Goal: Transaction & Acquisition: Purchase product/service

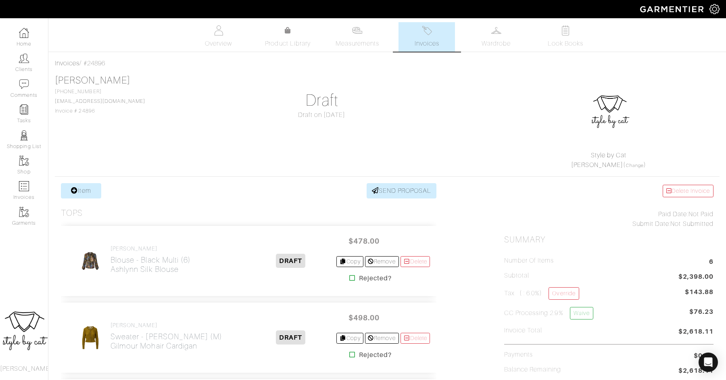
click at [425, 41] on span "Invoices" at bounding box center [426, 44] width 25 height 10
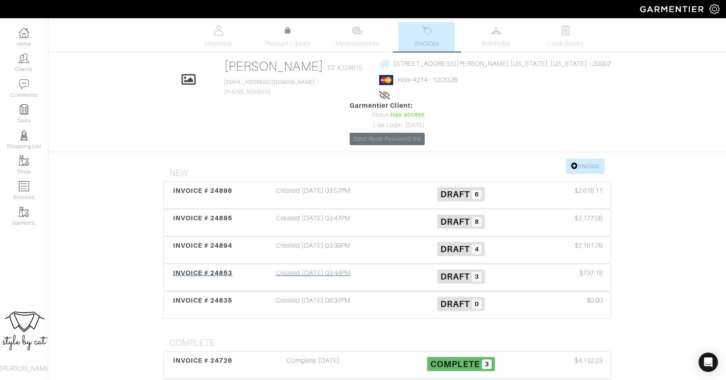
click at [186, 268] on div "INVOICE # 24853" at bounding box center [203, 277] width 74 height 19
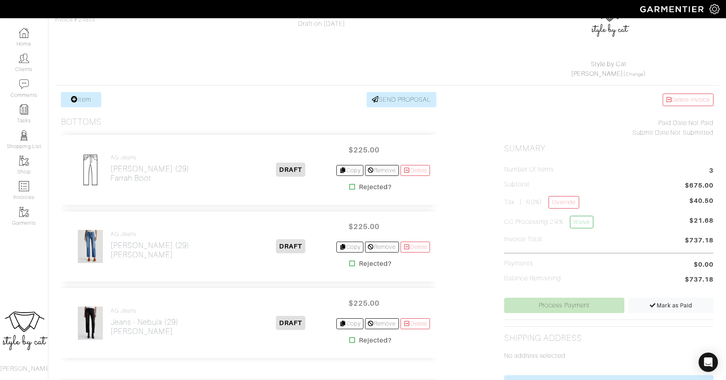
scroll to position [90, 0]
click at [123, 172] on h2 "Jeans - epoligue (29) Farrah Boot" at bounding box center [149, 174] width 79 height 19
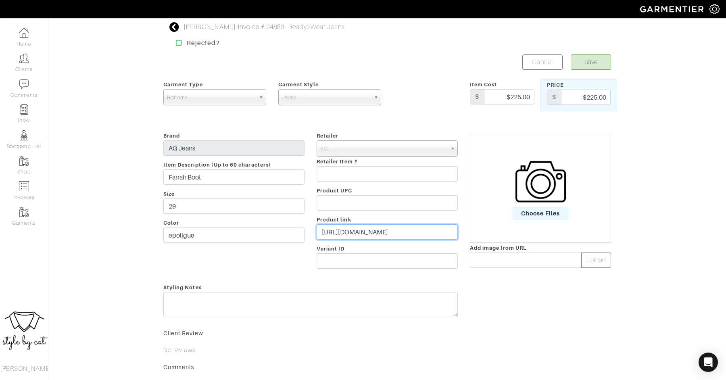
click at [402, 235] on input "https://www.agjeans.com/collections/womens-jeans/products/farrah-boot-mid-rise-…" at bounding box center [386, 231] width 141 height 15
click at [534, 212] on span "Choose Files" at bounding box center [540, 213] width 56 height 13
click at [0, 0] on input "Choose Files" at bounding box center [0, 0] width 0 height 0
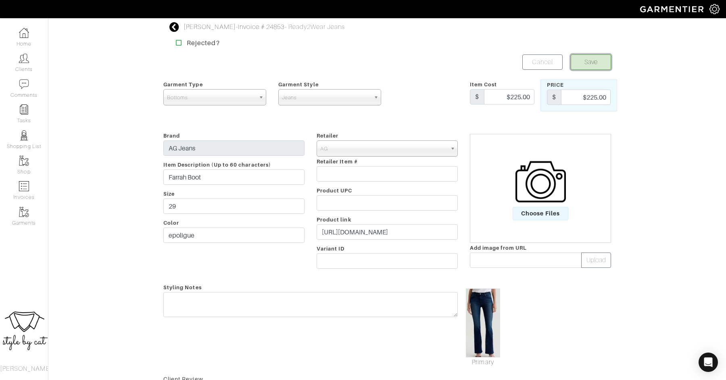
click at [590, 65] on button "Save" at bounding box center [590, 61] width 40 height 15
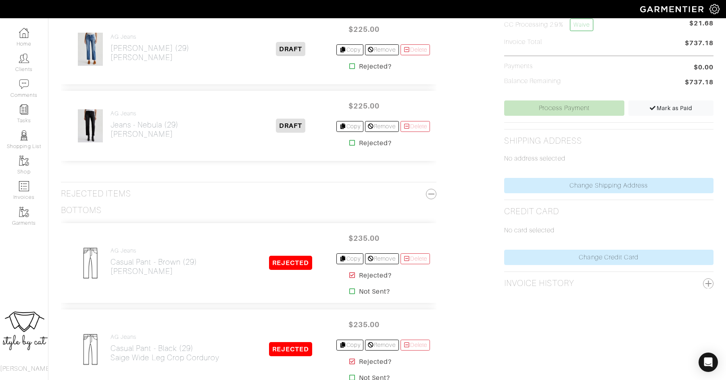
scroll to position [289, 0]
click at [546, 245] on div "No card selected" at bounding box center [608, 232] width 209 height 33
click at [541, 263] on div "Delete Invoice Paid Date: Not Paid Submit Date: Not Submitted Summary Number of…" at bounding box center [608, 345] width 221 height 902
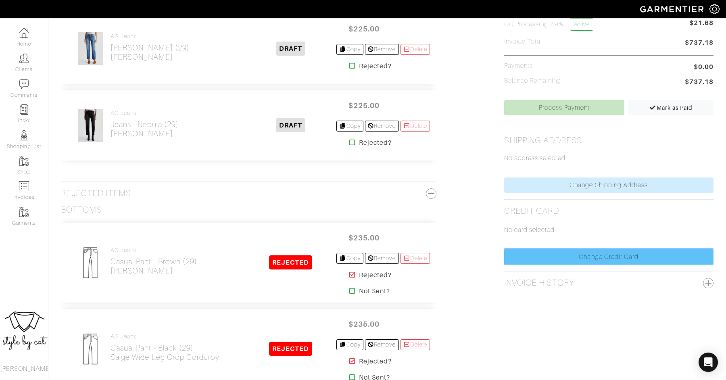
click at [540, 255] on link "Change Credit Card" at bounding box center [608, 256] width 209 height 15
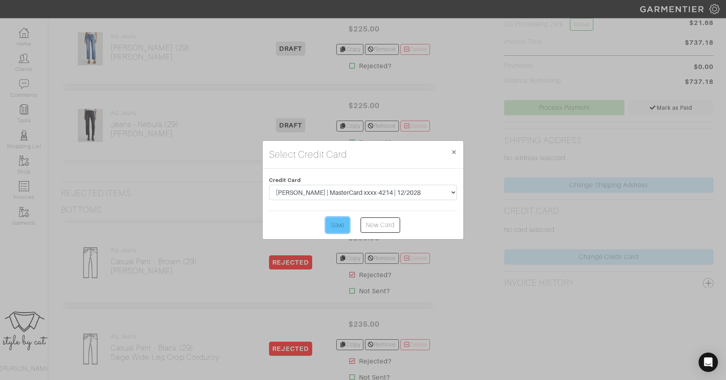
click at [339, 224] on input "Save" at bounding box center [337, 224] width 23 height 15
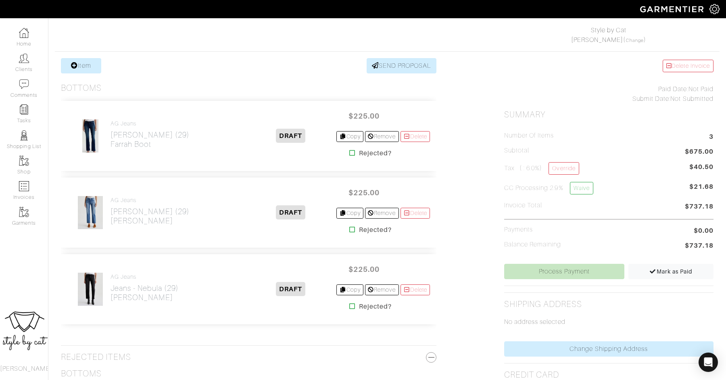
scroll to position [127, 0]
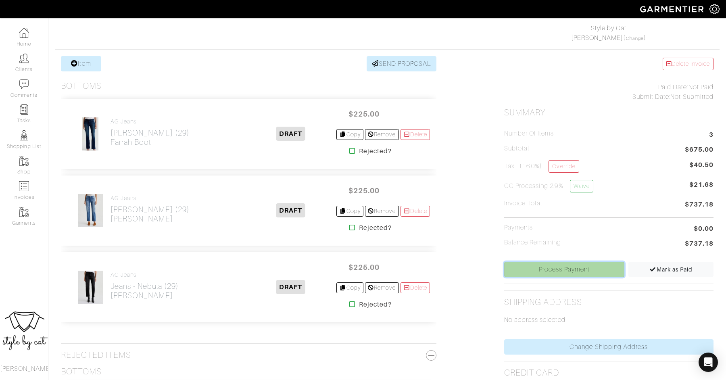
click at [532, 272] on link "Process Payment" at bounding box center [564, 269] width 121 height 15
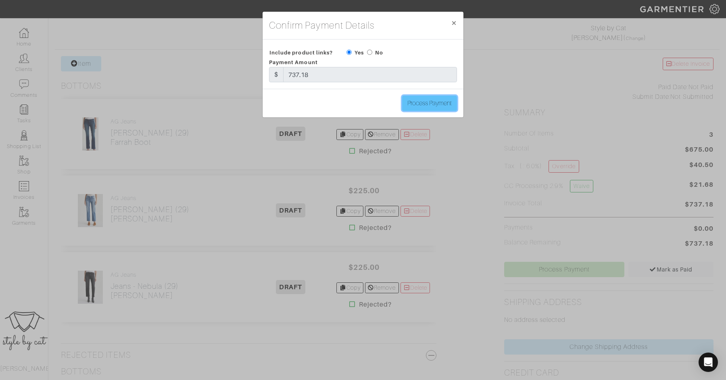
click at [435, 104] on input "Process Payment" at bounding box center [429, 103] width 55 height 15
type input "Process Payment"
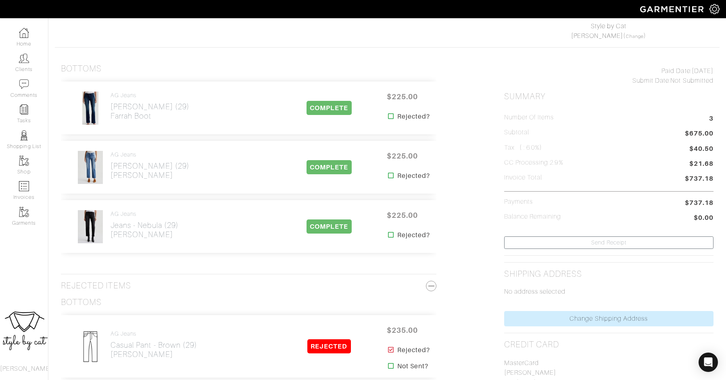
scroll to position [0, 0]
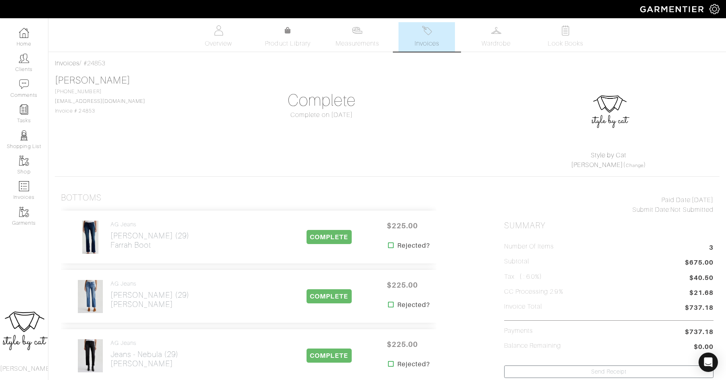
click at [416, 50] on link "Invoices" at bounding box center [426, 36] width 56 height 29
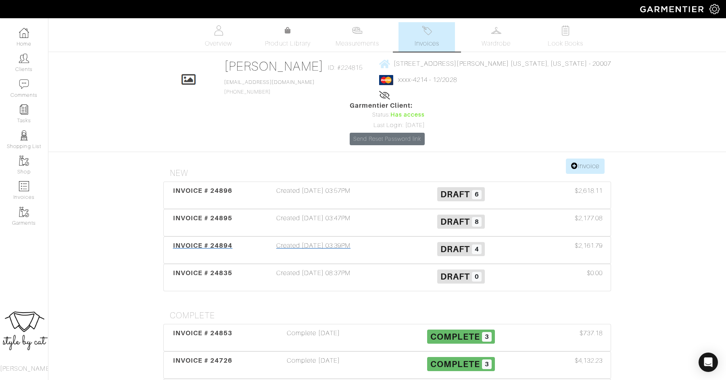
click at [205, 241] on span "INVOICE # 24894" at bounding box center [203, 245] width 60 height 8
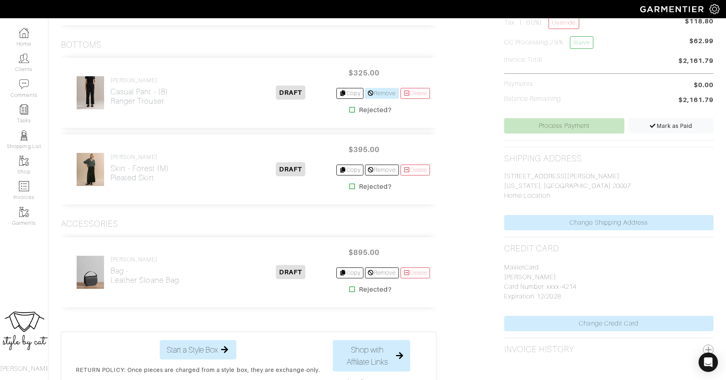
scroll to position [277, 0]
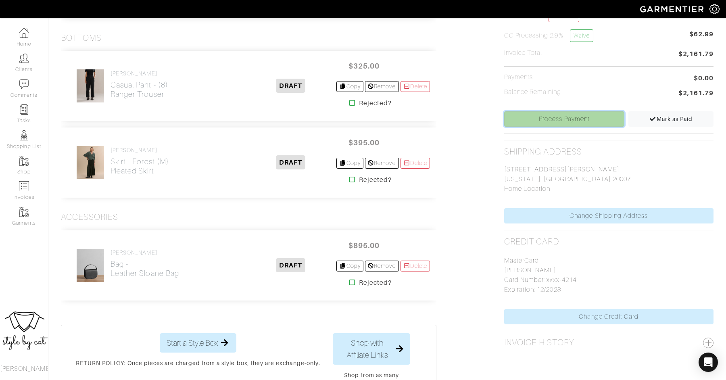
click at [565, 120] on link "Process Payment" at bounding box center [564, 118] width 121 height 15
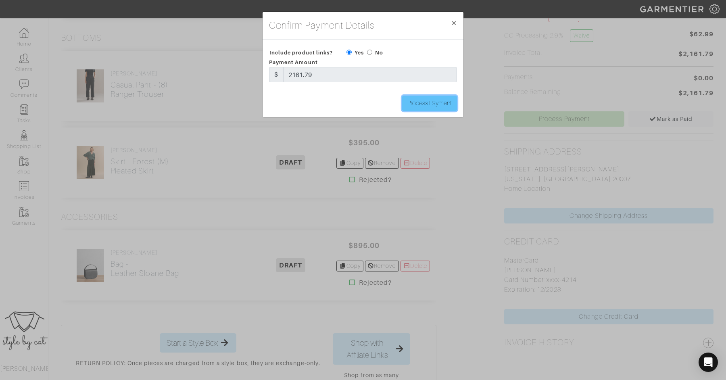
click at [435, 100] on input "Process Payment" at bounding box center [429, 103] width 55 height 15
type input "Process Payment"
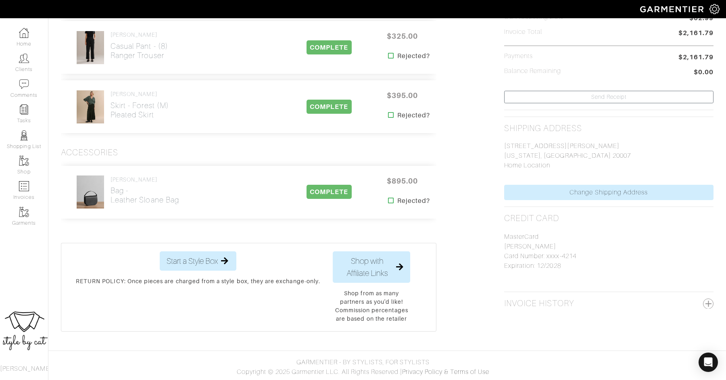
scroll to position [0, 0]
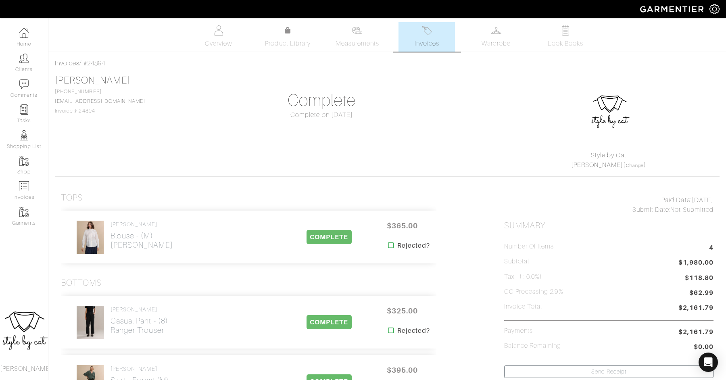
click at [432, 31] on link "Invoices" at bounding box center [426, 36] width 56 height 29
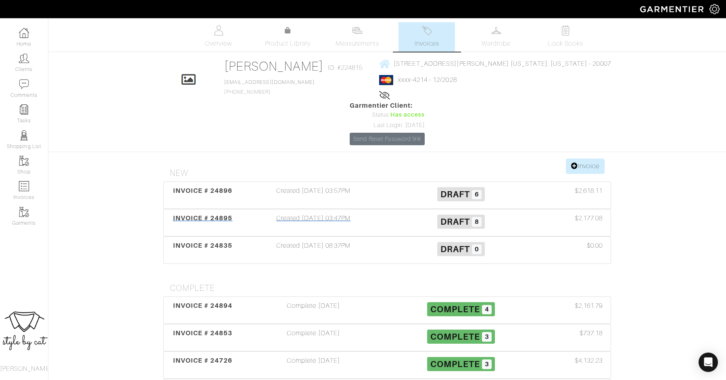
click at [198, 214] on span "INVOICE # 24895" at bounding box center [203, 218] width 60 height 8
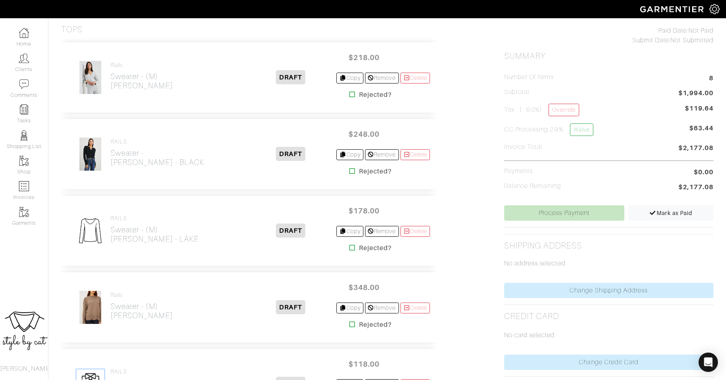
scroll to position [203, 0]
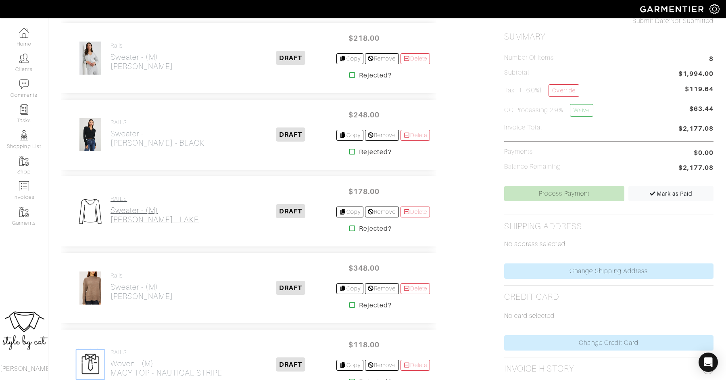
click at [168, 219] on h2 "Sweater - (M) TIFFANY SWEATSHIRT - LAKE" at bounding box center [154, 215] width 88 height 19
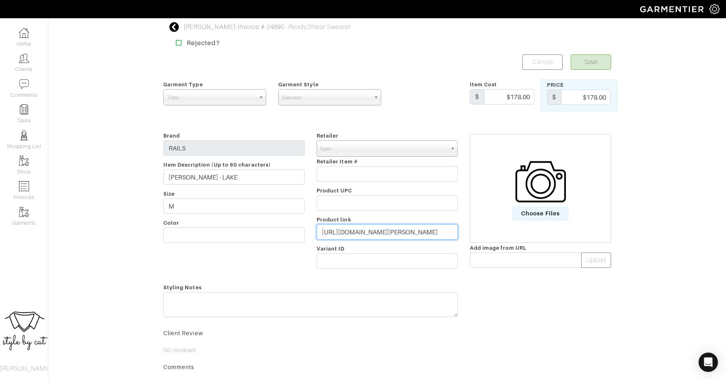
click at [371, 233] on input "https://www.rails.com/products/tiffany-sweatshirt-lake?variant=45744108699817" at bounding box center [386, 231] width 141 height 15
click at [569, 215] on label "Choose Files" at bounding box center [540, 188] width 139 height 64
click at [0, 0] on input "Choose Files" at bounding box center [0, 0] width 0 height 0
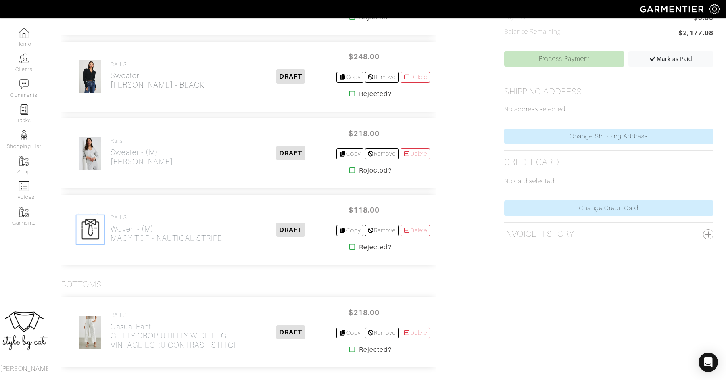
scroll to position [339, 0]
click at [128, 239] on h2 "Woven - (M) MACY TOP - NAUTICAL STRIPE" at bounding box center [166, 232] width 112 height 19
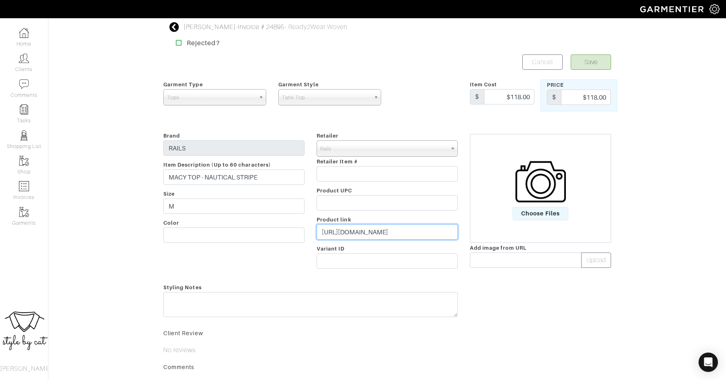
click at [370, 233] on input "https://www.rails.com/products/macy-top-nautical-stripe?variant=44966853050537" at bounding box center [386, 231] width 141 height 15
click at [534, 209] on span "Choose Files" at bounding box center [540, 213] width 56 height 13
click at [0, 0] on input "Choose Files" at bounding box center [0, 0] width 0 height 0
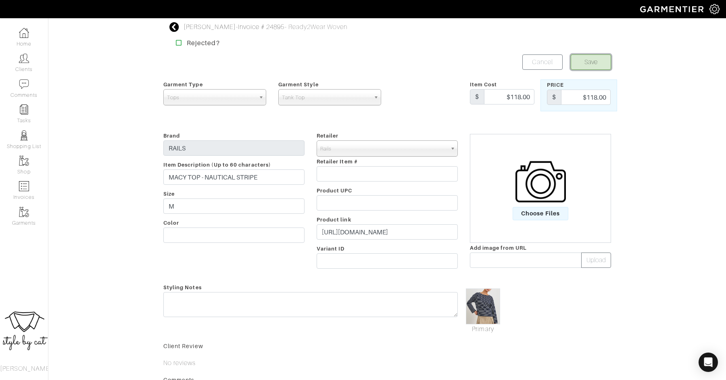
click at [580, 65] on button "Save" at bounding box center [590, 61] width 40 height 15
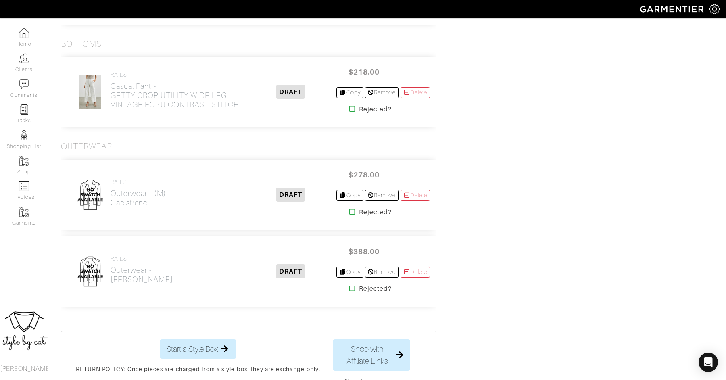
scroll to position [579, 0]
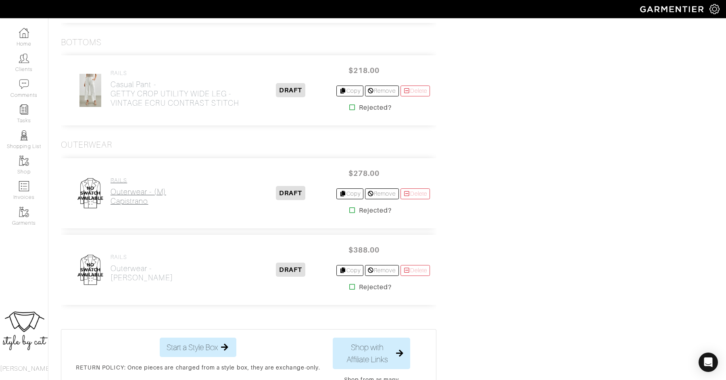
click at [133, 192] on h2 "Outerwear - (M) Capistrano" at bounding box center [138, 196] width 56 height 19
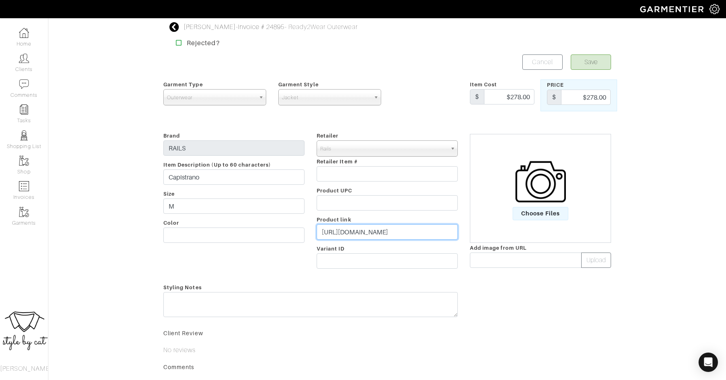
click at [388, 234] on input "https://www.rails.com/products/capistrano-jacket-desert-sky-studded?variant=457…" at bounding box center [386, 231] width 141 height 15
click at [545, 210] on span "Choose Files" at bounding box center [540, 213] width 56 height 13
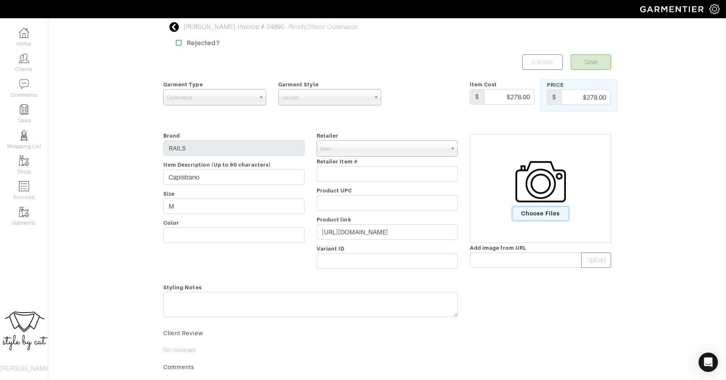
click at [0, 0] on input "Choose Files" at bounding box center [0, 0] width 0 height 0
click at [598, 62] on button "Save" at bounding box center [590, 61] width 40 height 15
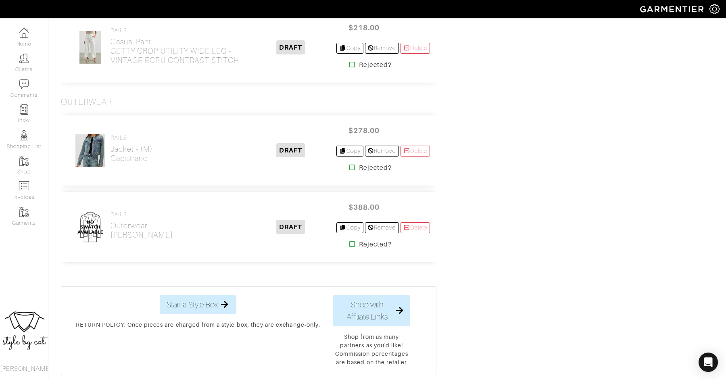
scroll to position [624, 0]
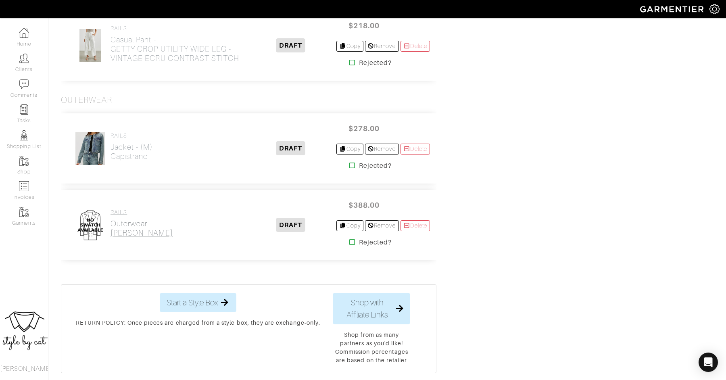
click at [139, 219] on h2 "Outerwear - [PERSON_NAME] Jacket" at bounding box center [141, 228] width 62 height 19
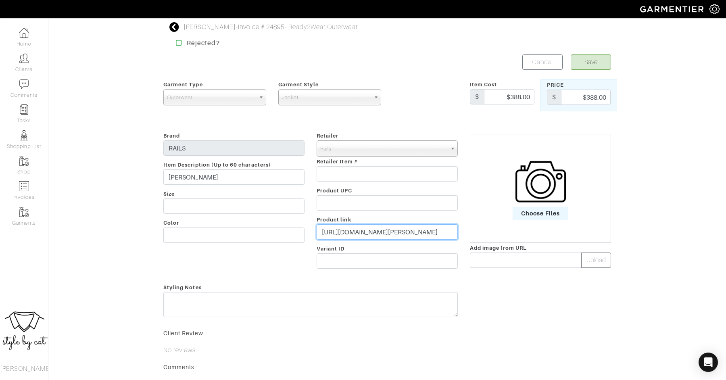
click at [373, 233] on input "[URL][DOMAIN_NAME][PERSON_NAME]" at bounding box center [386, 231] width 141 height 15
click at [373, 233] on input "https://www.rails.com/products/patty-jacket-oatmeal?variant=45744116662441" at bounding box center [386, 231] width 141 height 15
click at [542, 214] on span "Choose Files" at bounding box center [540, 213] width 56 height 13
click at [0, 0] on input "Choose Files" at bounding box center [0, 0] width 0 height 0
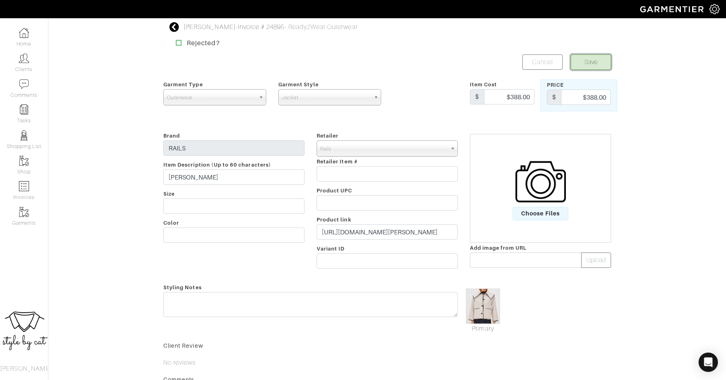
click at [584, 62] on button "Save" at bounding box center [590, 61] width 40 height 15
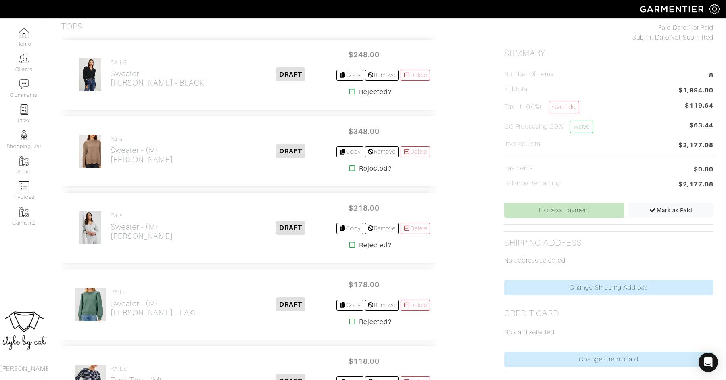
scroll to position [189, 0]
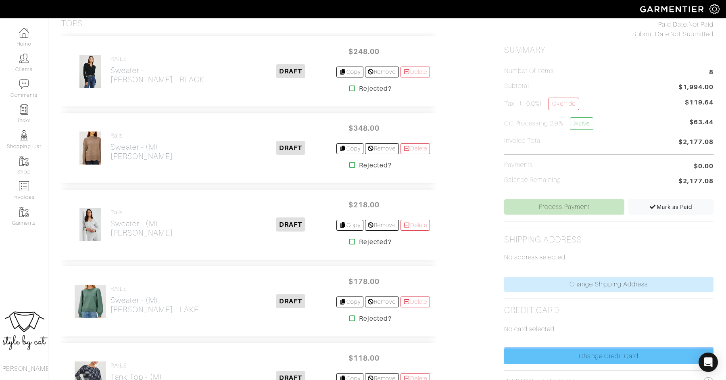
click at [566, 351] on link "Change Credit Card" at bounding box center [608, 355] width 209 height 15
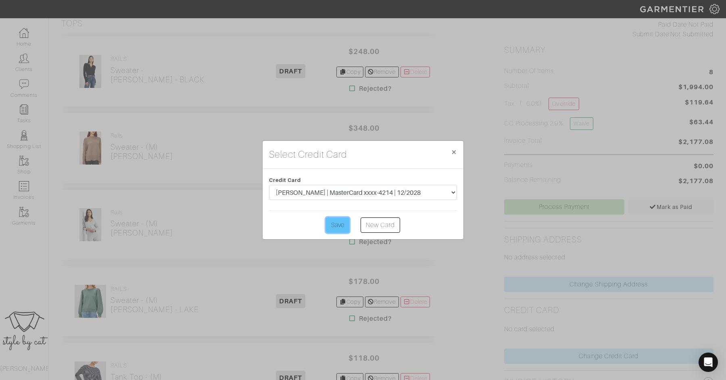
click at [343, 225] on input "Save" at bounding box center [337, 224] width 23 height 15
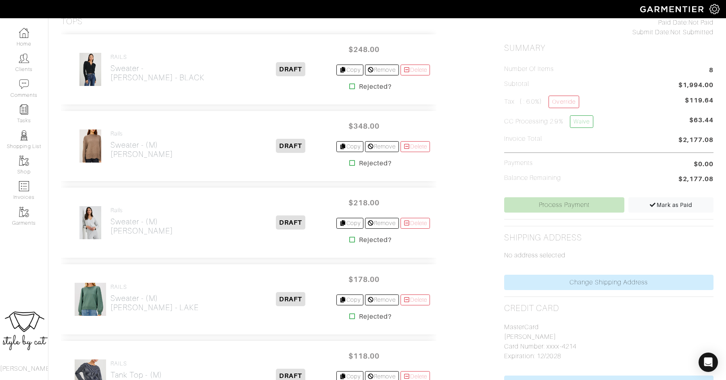
scroll to position [205, 0]
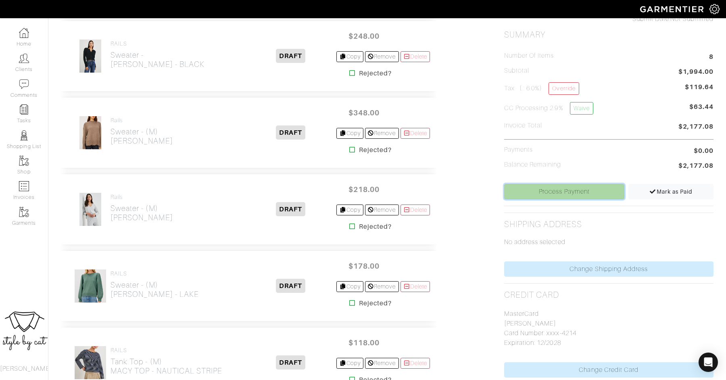
click at [534, 191] on link "Process Payment" at bounding box center [564, 191] width 121 height 15
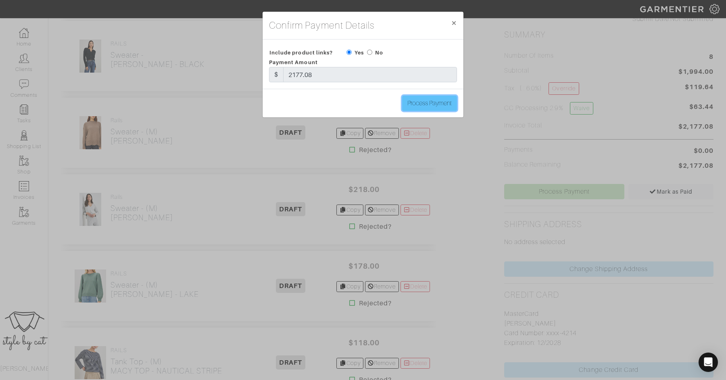
click at [435, 97] on input "Process Payment" at bounding box center [429, 103] width 55 height 15
type input "Process Payment"
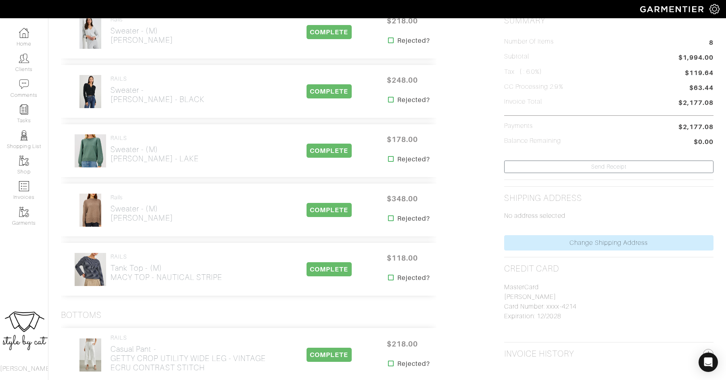
scroll to position [0, 0]
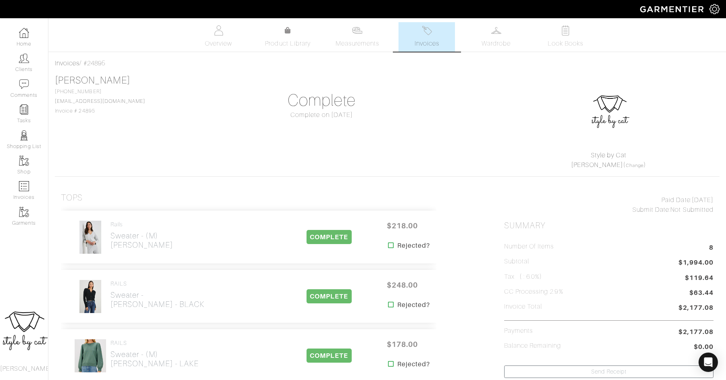
click at [433, 36] on link "Invoices" at bounding box center [426, 36] width 56 height 29
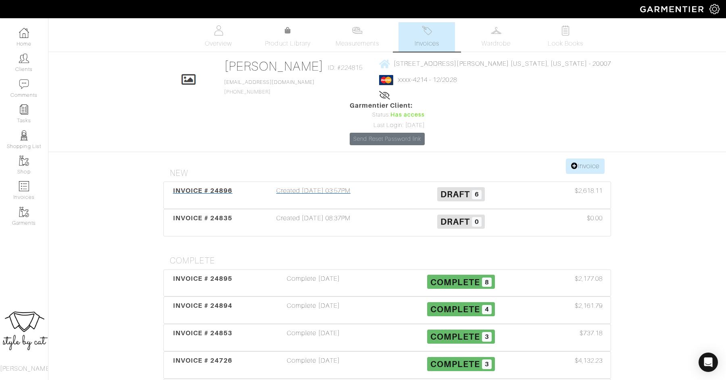
click at [216, 186] on div "INVOICE # 24896" at bounding box center [203, 195] width 74 height 19
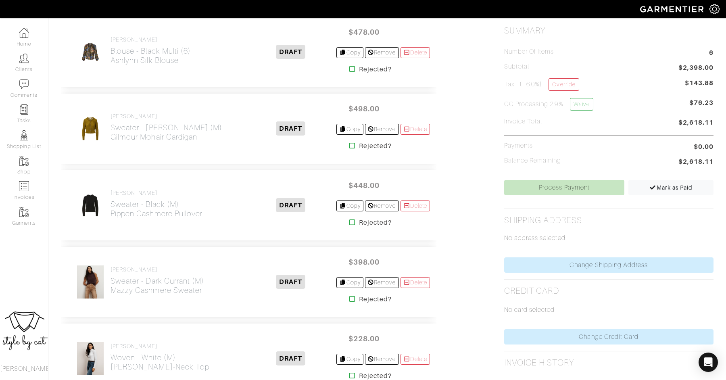
scroll to position [210, 0]
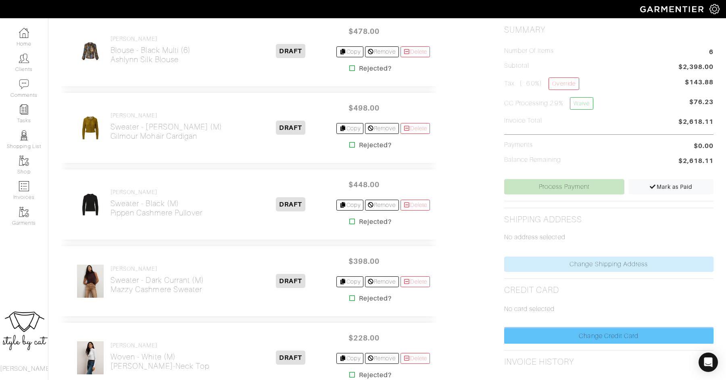
click at [600, 331] on link "Change Credit Card" at bounding box center [608, 335] width 209 height 15
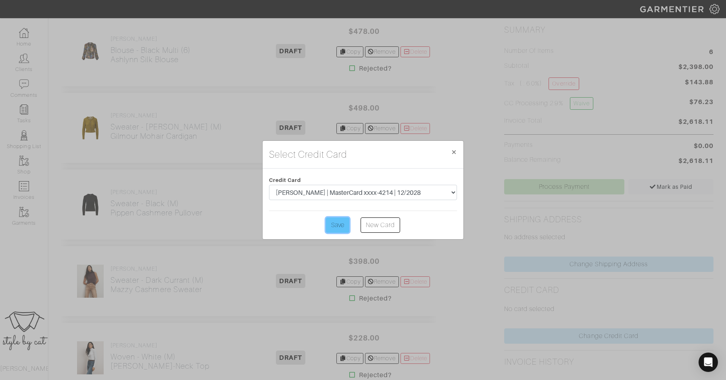
click at [340, 230] on input "Save" at bounding box center [337, 224] width 23 height 15
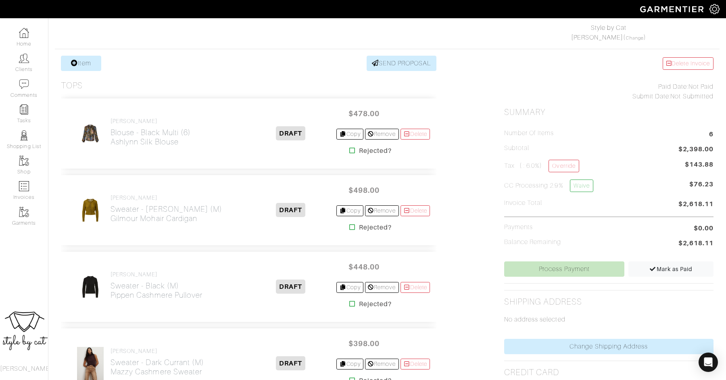
scroll to position [128, 0]
click at [520, 274] on div "Delete Invoice Paid Date: Not Paid Submit Date: Not Submitted Summary Number of…" at bounding box center [608, 377] width 221 height 644
click at [520, 271] on link "Process Payment" at bounding box center [564, 267] width 121 height 15
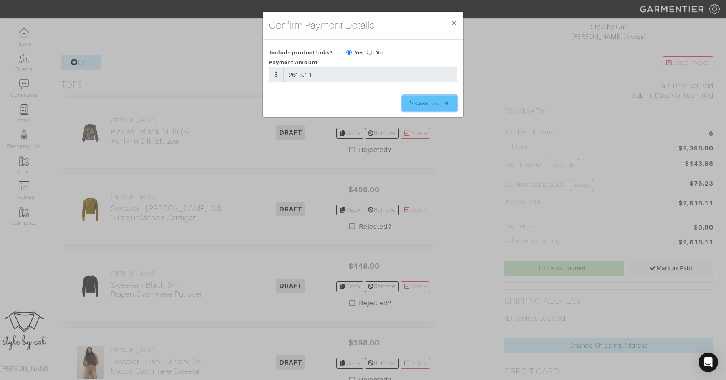
click at [421, 103] on input "Process Payment" at bounding box center [429, 103] width 55 height 15
type input "Process Payment"
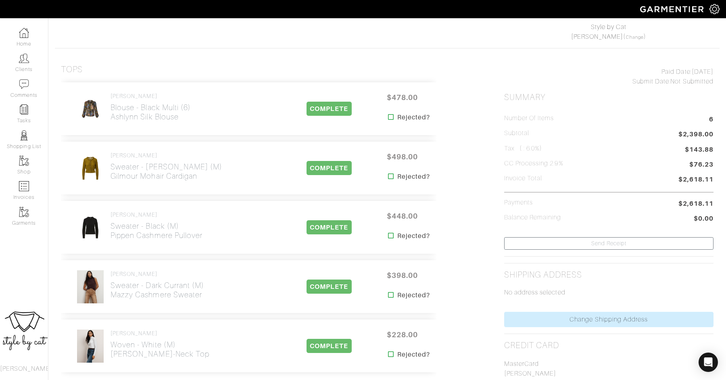
scroll to position [0, 0]
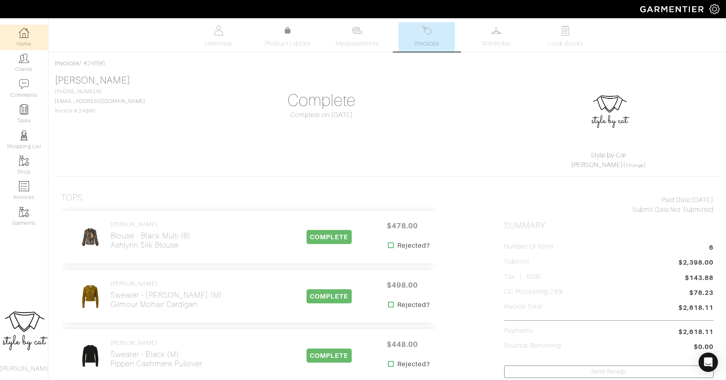
click at [23, 37] on img at bounding box center [24, 33] width 10 height 10
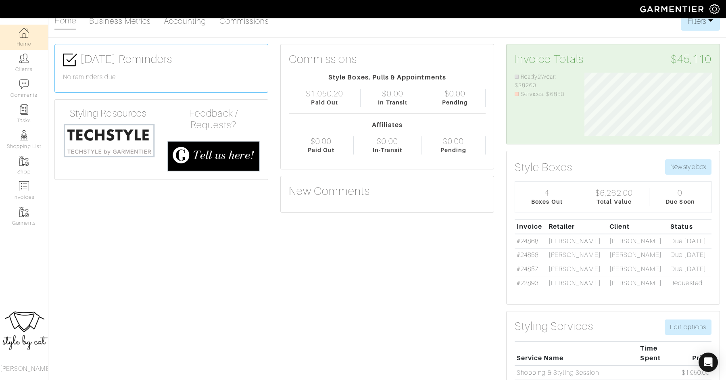
scroll to position [10, 0]
click at [522, 239] on link "#24868" at bounding box center [527, 241] width 22 height 7
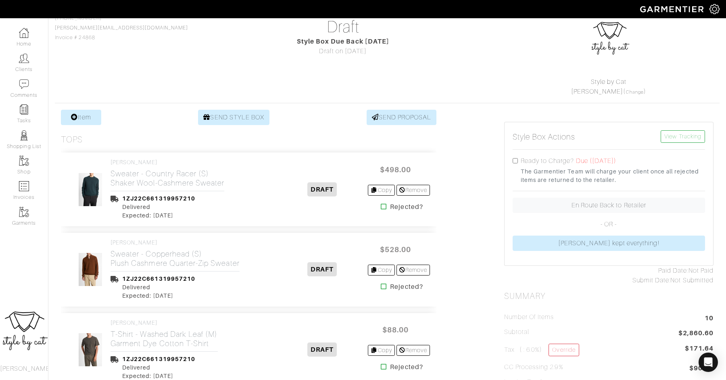
scroll to position [73, 0]
click at [26, 37] on img at bounding box center [24, 33] width 10 height 10
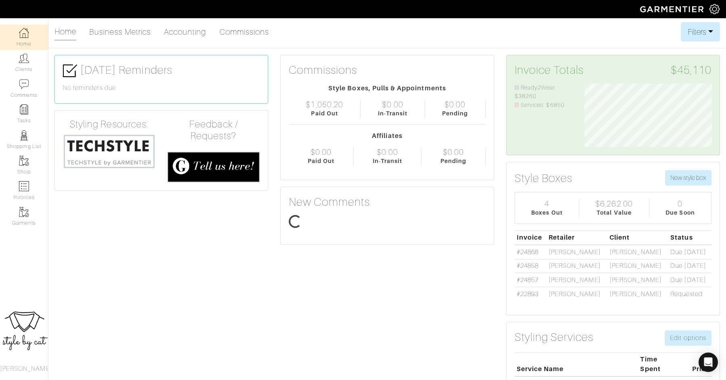
scroll to position [64, 139]
click at [525, 279] on link "#24857" at bounding box center [527, 279] width 22 height 7
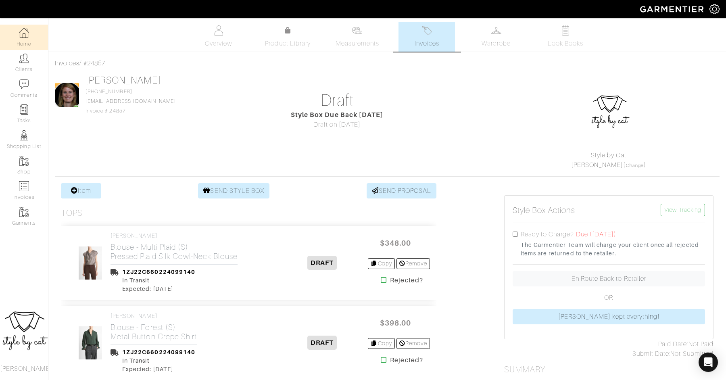
click at [28, 35] on img at bounding box center [24, 33] width 10 height 10
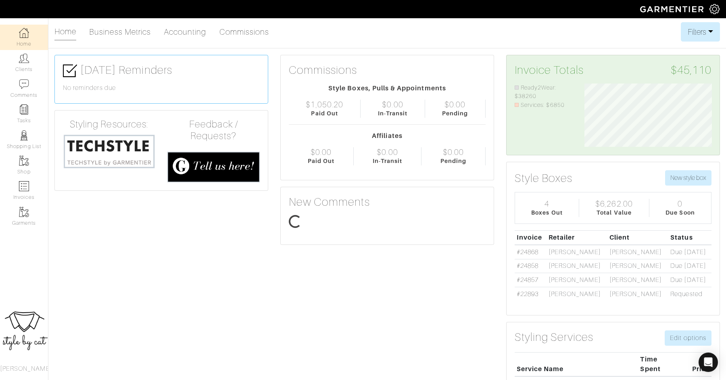
scroll to position [64, 139]
click at [525, 264] on link "#24858" at bounding box center [527, 265] width 22 height 7
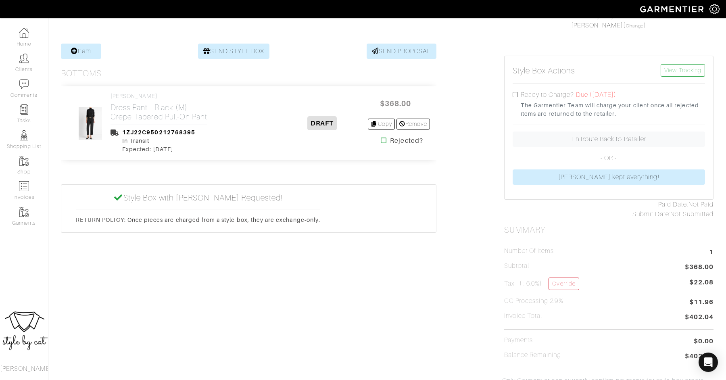
scroll to position [83, 0]
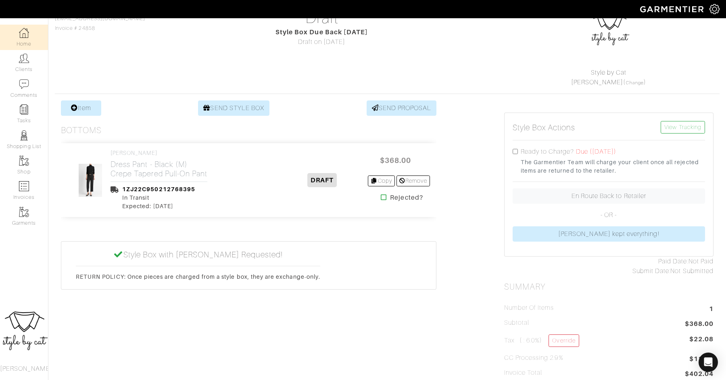
click at [28, 40] on link "Home" at bounding box center [24, 37] width 48 height 25
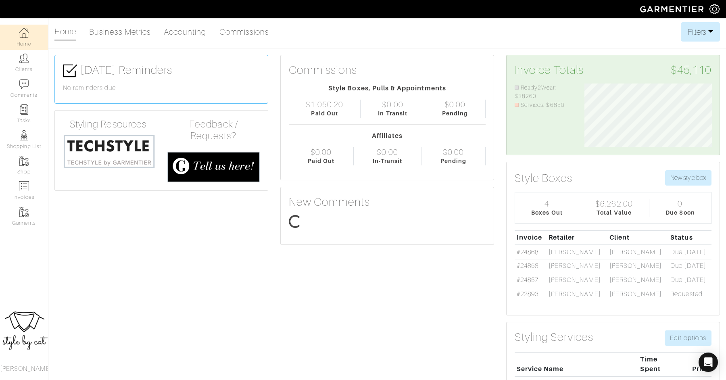
scroll to position [64, 139]
